Goal: Task Accomplishment & Management: Manage account settings

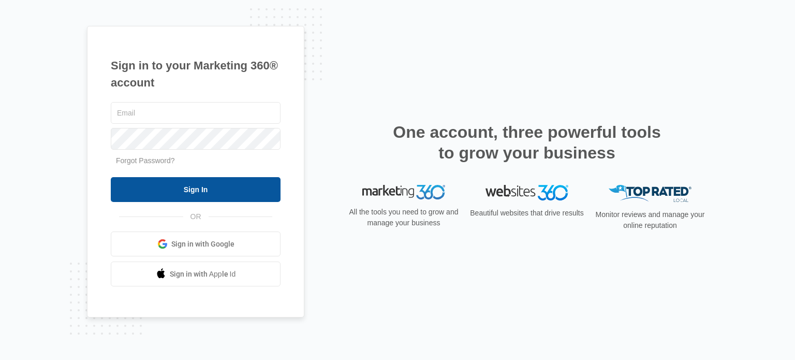
type input "[EMAIL_ADDRESS][DOMAIN_NAME]"
click at [201, 187] on input "Sign In" at bounding box center [196, 189] width 170 height 25
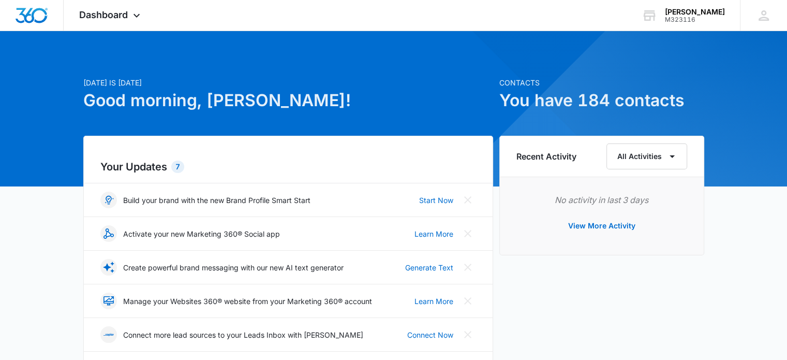
click at [405, 150] on div "Your Updates 7 Build your brand with the new Brand Profile Smart Start Start No…" at bounding box center [288, 281] width 410 height 291
